Goal: Communication & Community: Share content

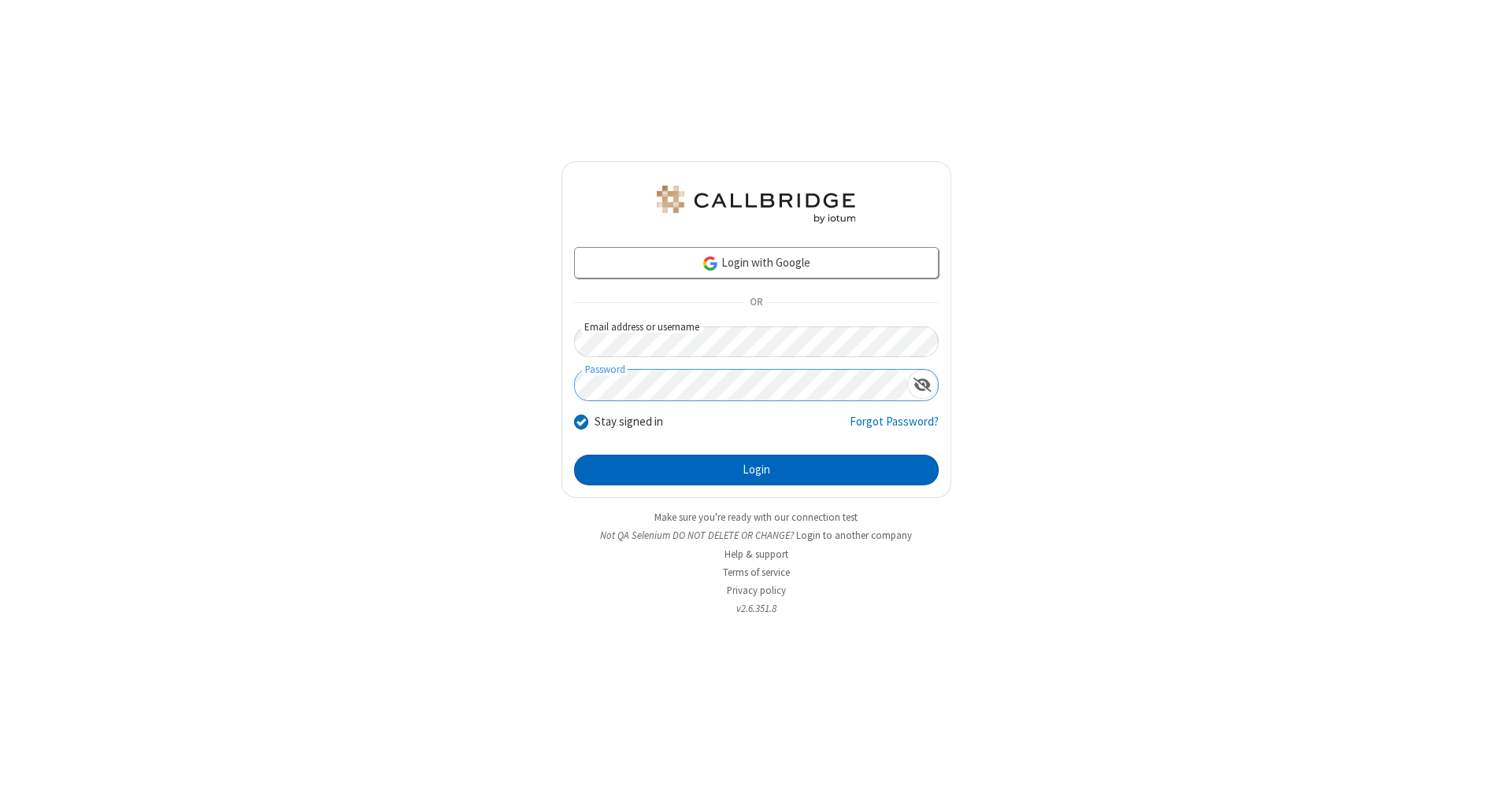
click at [756, 471] on button "Login" at bounding box center [756, 471] width 365 height 31
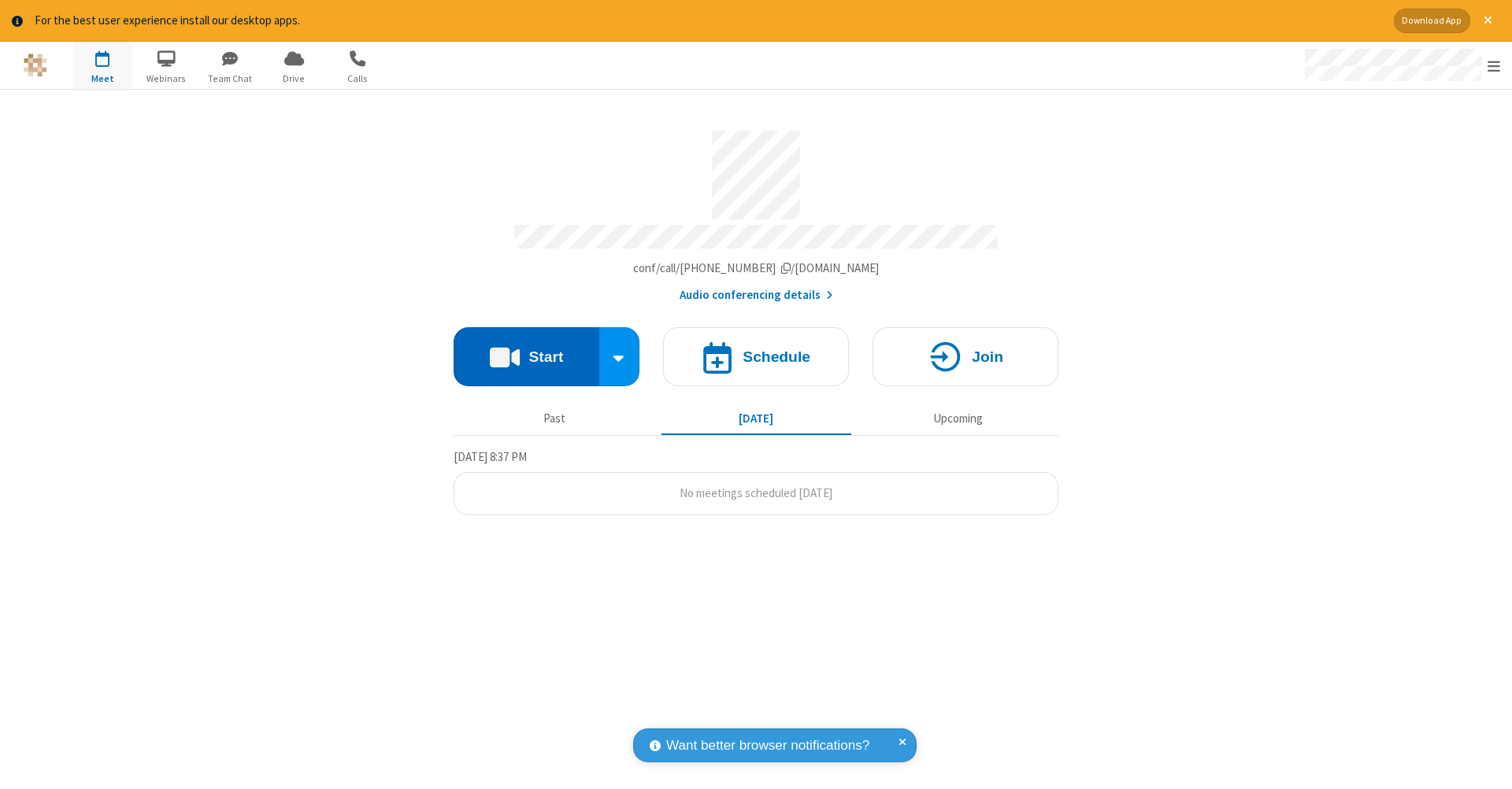
click at [526, 349] on button "Start" at bounding box center [526, 357] width 145 height 59
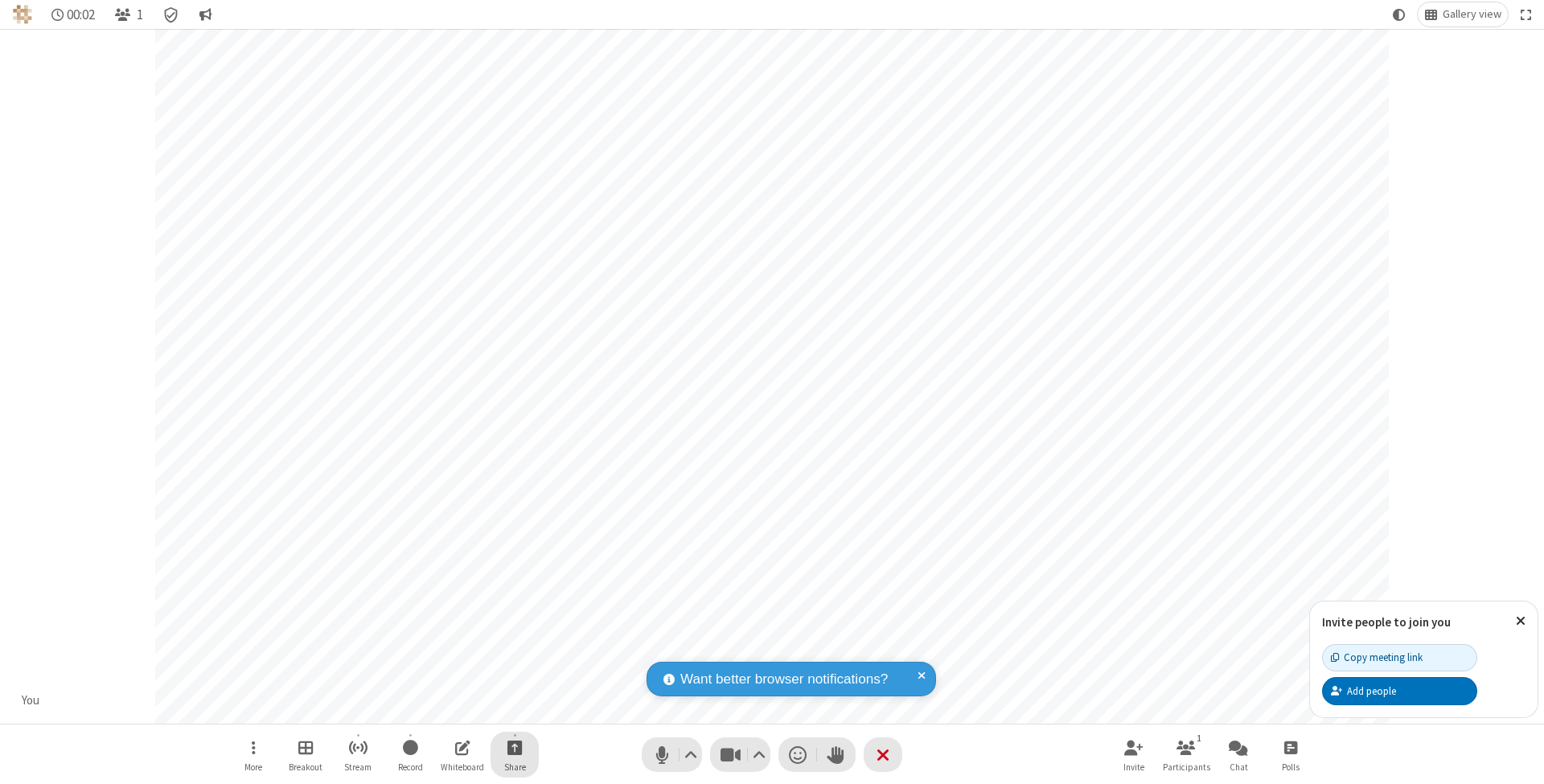
click at [514, 747] on span "Start sharing" at bounding box center [515, 746] width 15 height 20
click at [514, 650] on span "Share additional camera" at bounding box center [524, 654] width 119 height 13
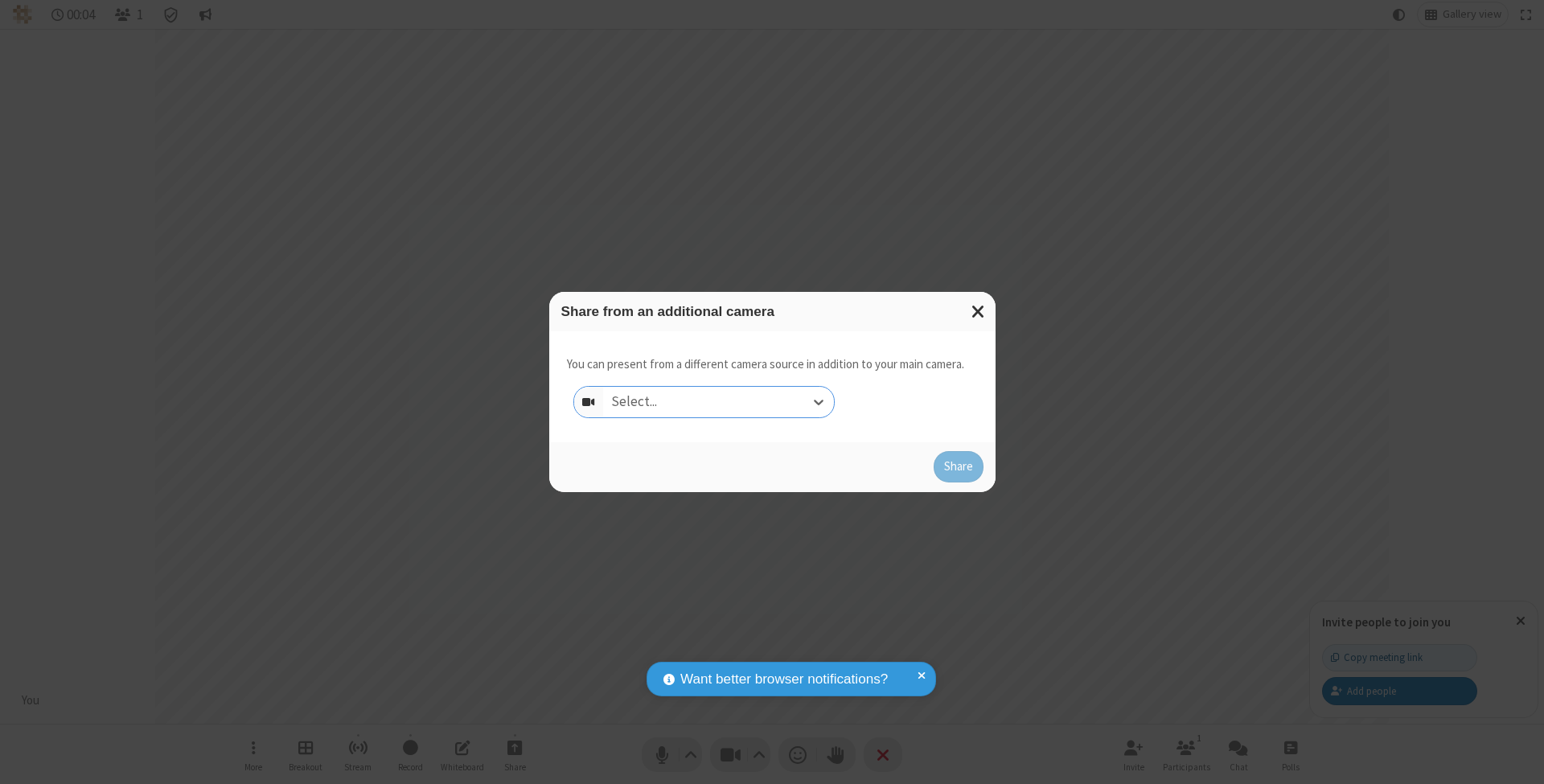
click at [718, 401] on div "Select..." at bounding box center [718, 401] width 231 height 30
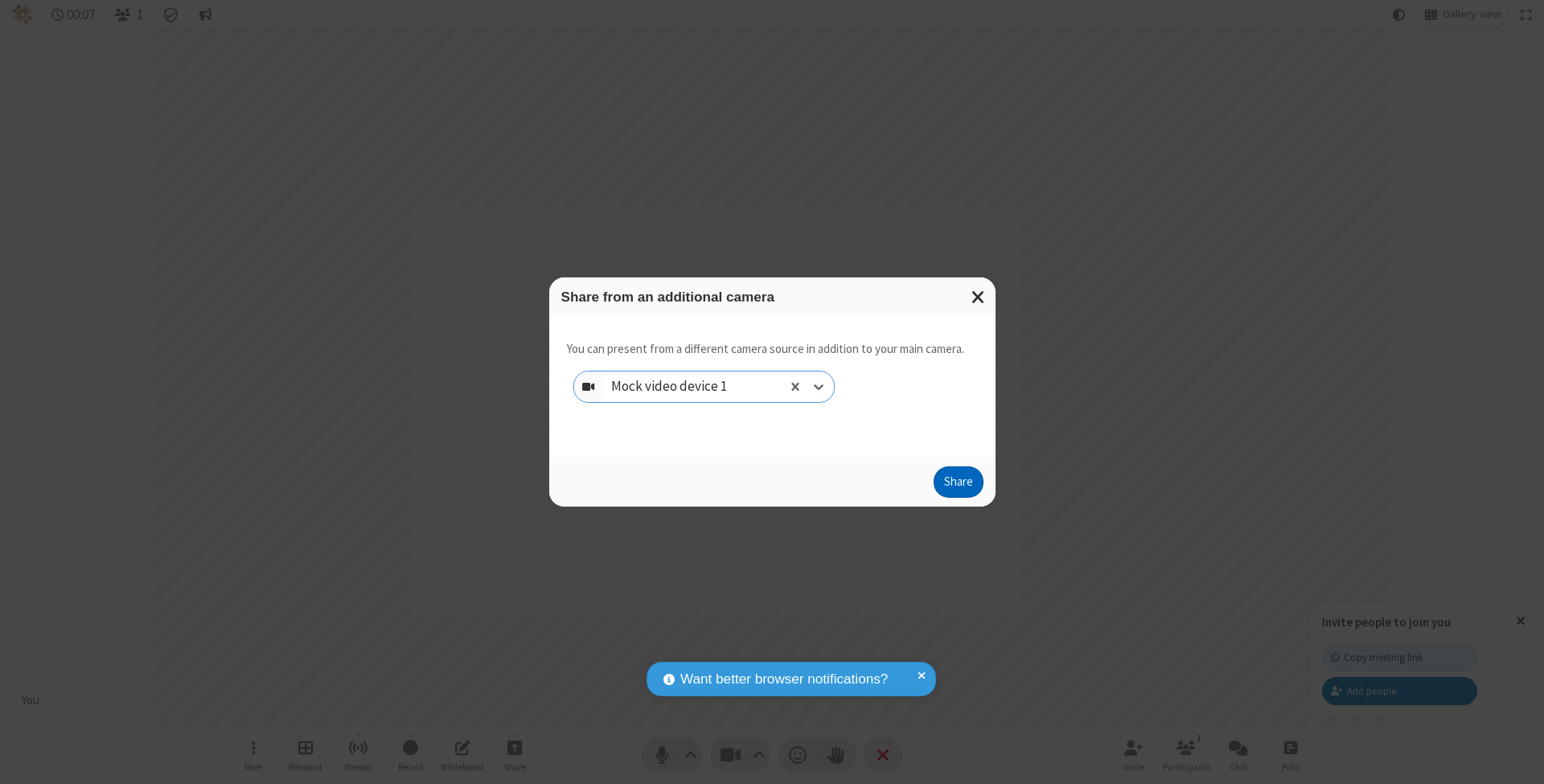
click at [957, 497] on button "Share" at bounding box center [958, 483] width 50 height 32
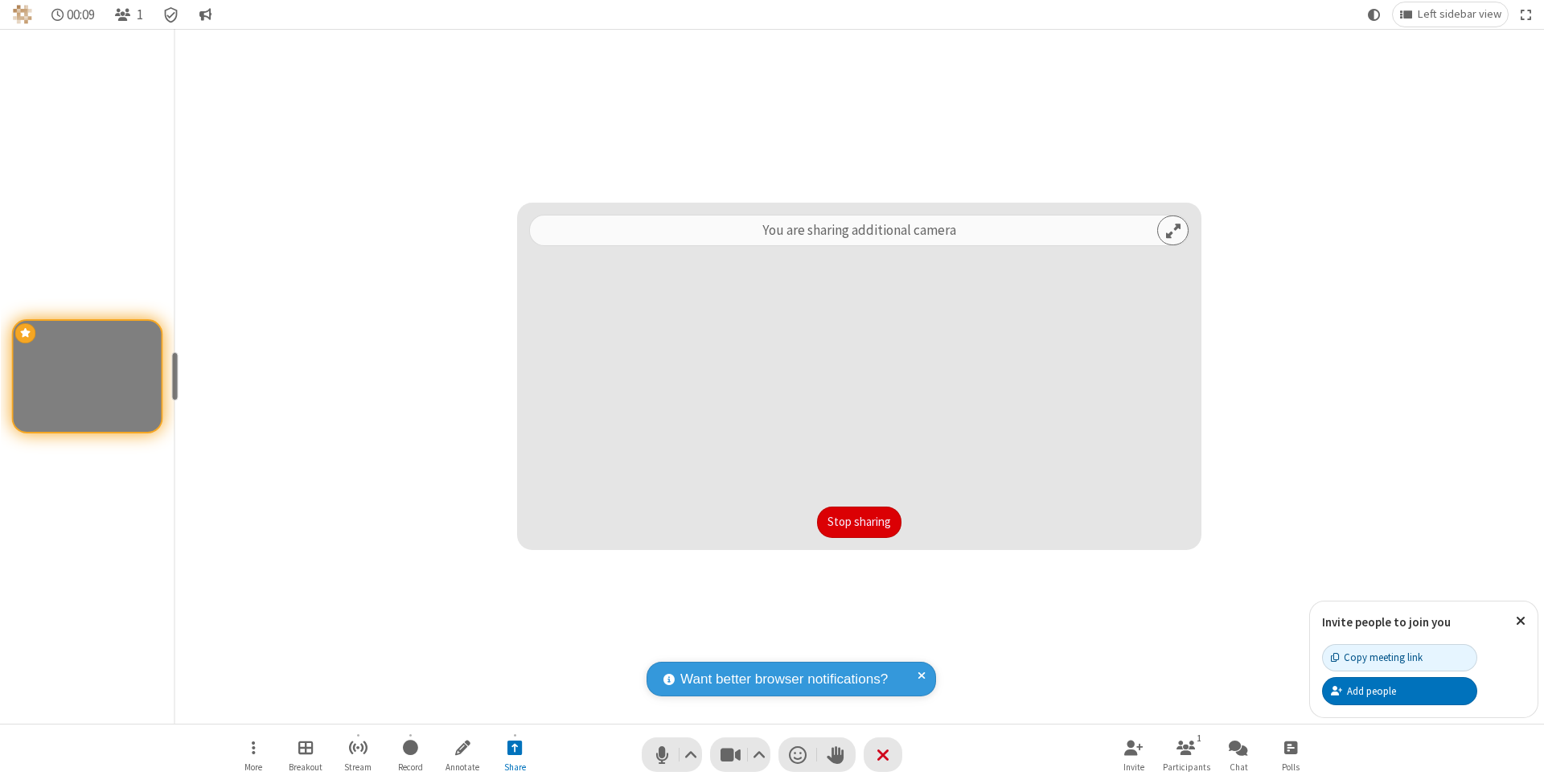
click at [859, 521] on button "Stop sharing" at bounding box center [859, 522] width 84 height 32
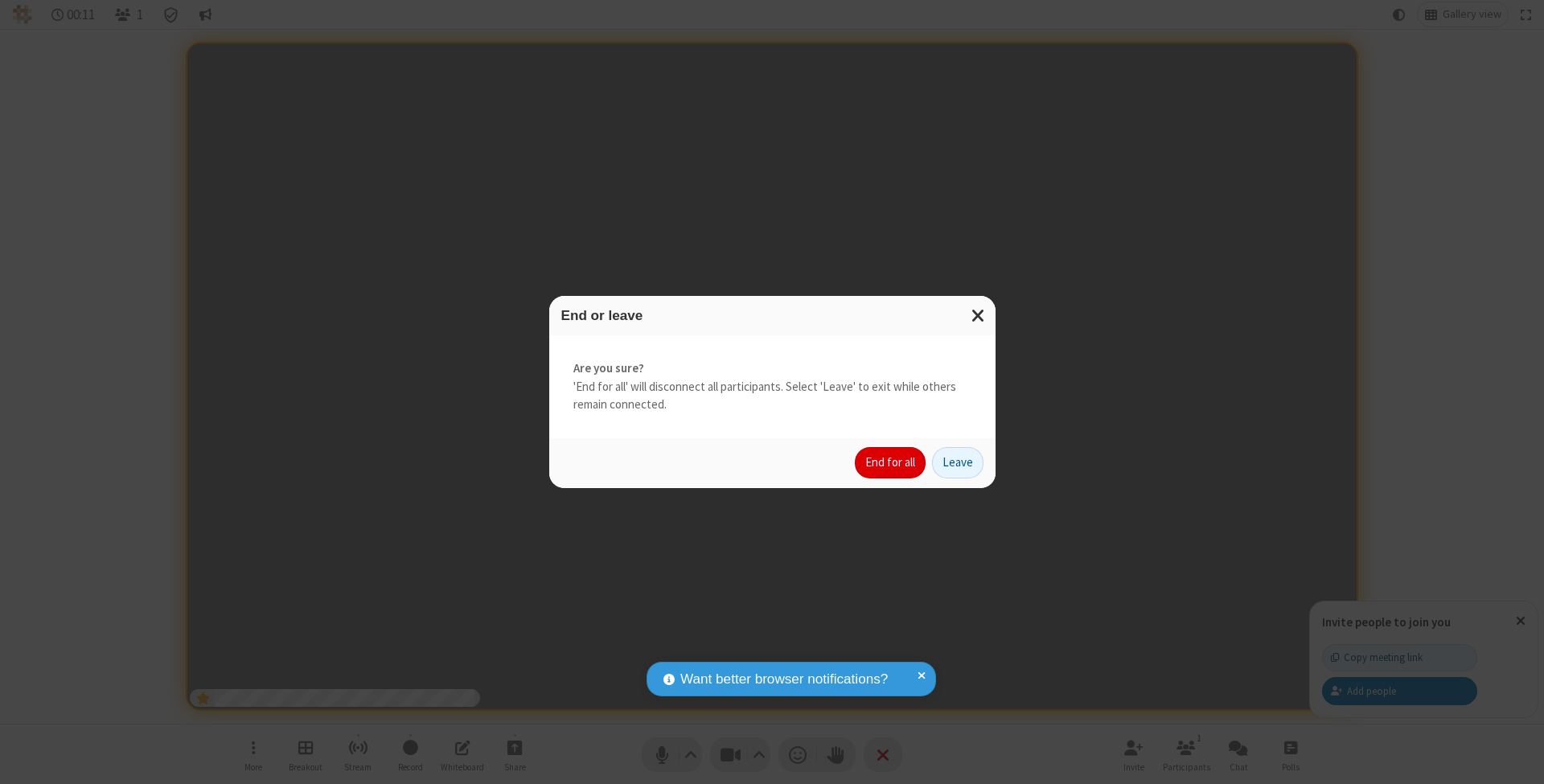
click at [891, 461] on button "End for all" at bounding box center [890, 463] width 71 height 32
